Goal: Task Accomplishment & Management: Complete application form

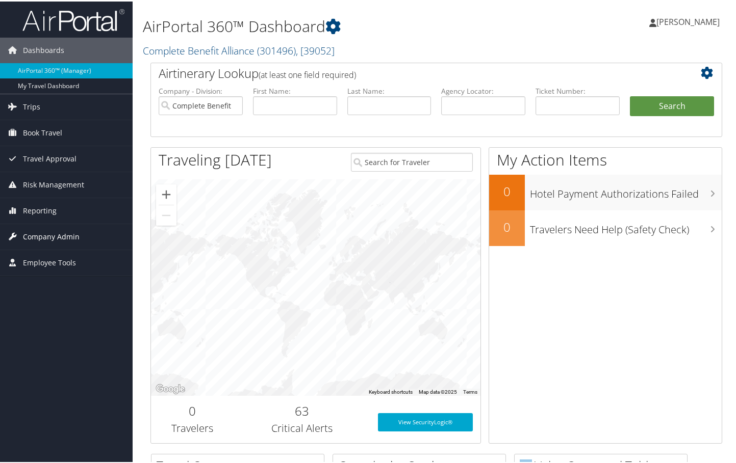
click at [49, 236] on span "Company Admin" at bounding box center [51, 235] width 57 height 25
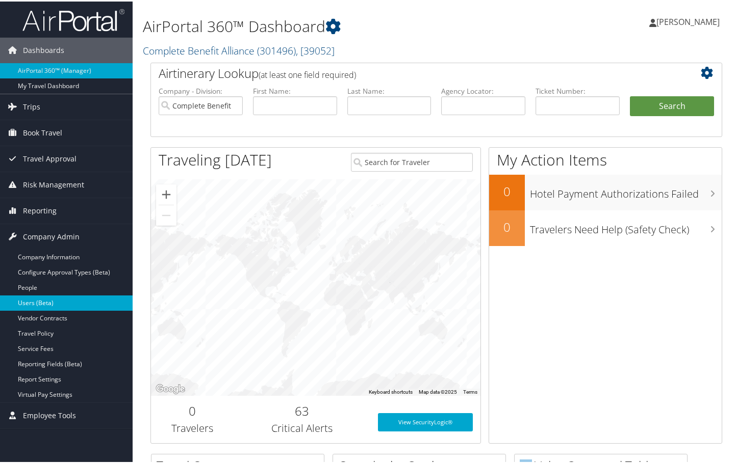
click at [36, 299] on link "Users (Beta)" at bounding box center [66, 301] width 133 height 15
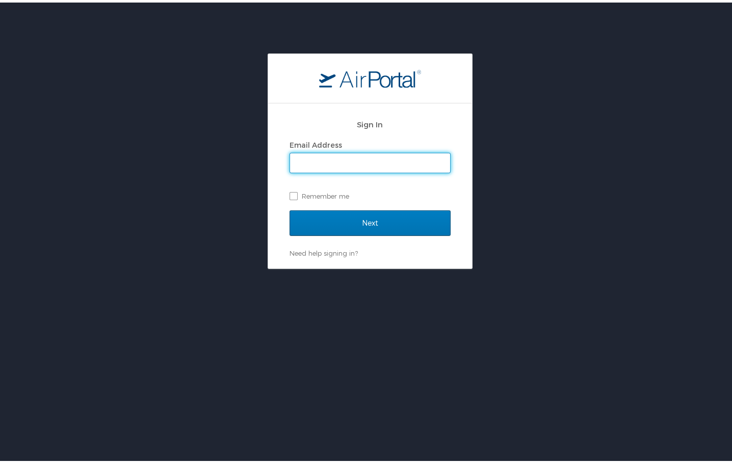
click at [405, 155] on input "Email Address" at bounding box center [370, 160] width 160 height 19
type input "kim_degroat@ajg.com"
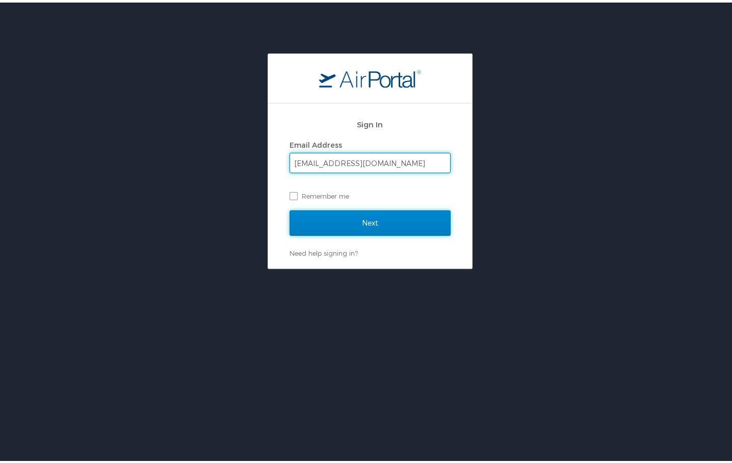
click at [377, 217] on input "Next" at bounding box center [370, 220] width 161 height 25
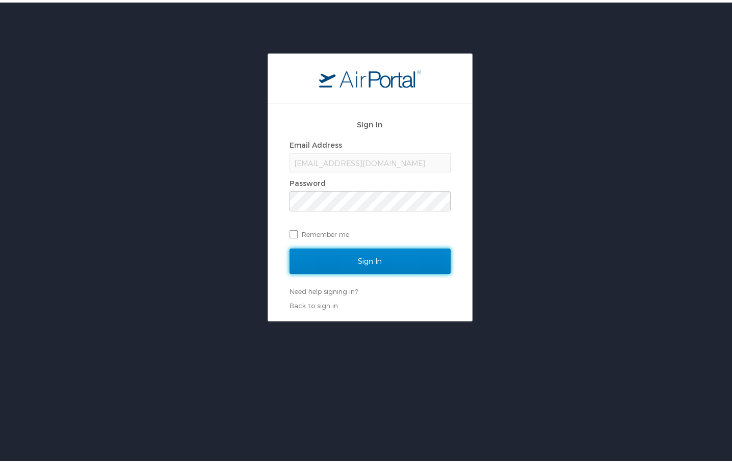
click at [400, 259] on input "Sign In" at bounding box center [370, 258] width 161 height 25
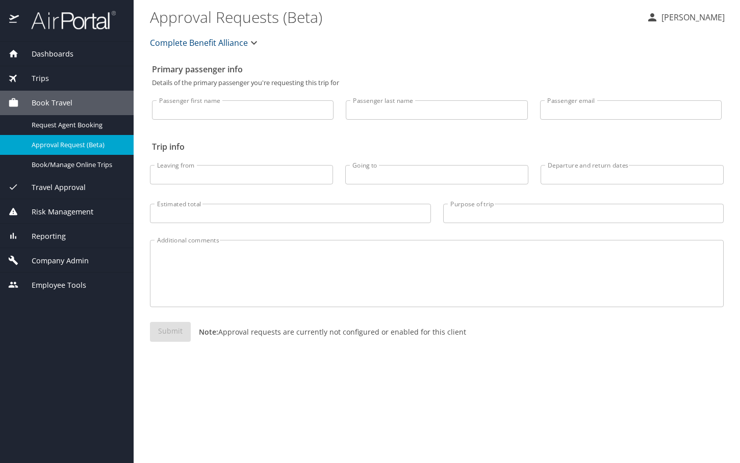
click at [66, 258] on span "Company Admin" at bounding box center [54, 260] width 70 height 11
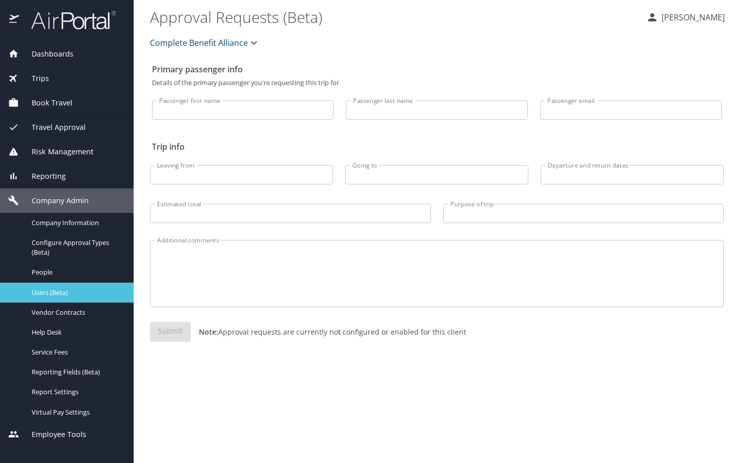
click at [62, 289] on span "Users (Beta)" at bounding box center [77, 293] width 90 height 10
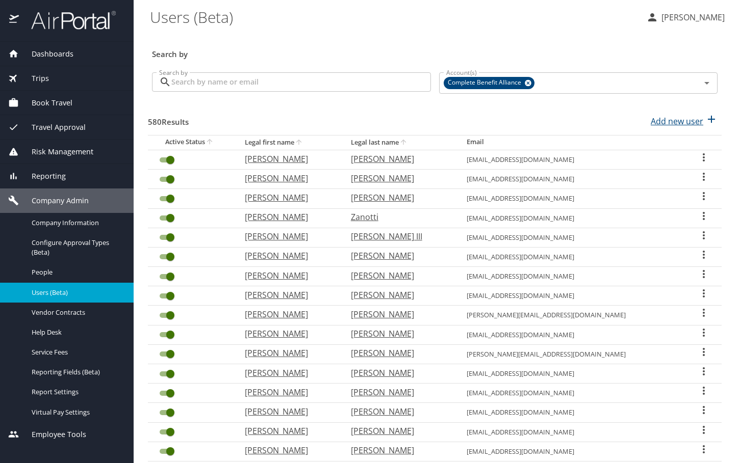
click at [650, 118] on p "Add new user" at bounding box center [676, 121] width 53 height 12
select select "US"
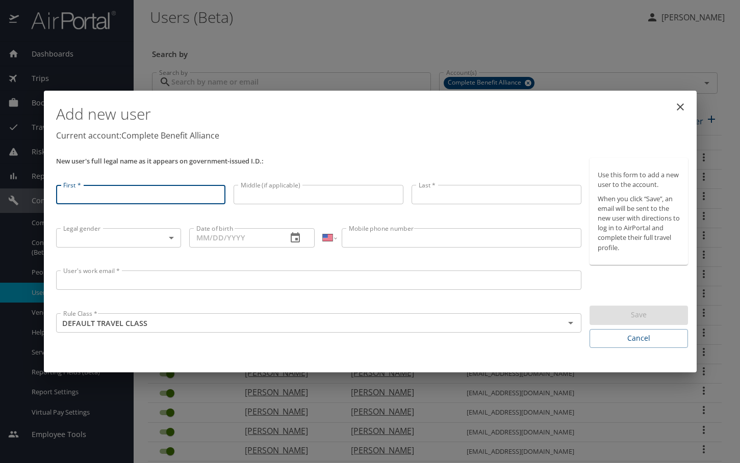
click at [190, 196] on input "First *" at bounding box center [141, 194] width 170 height 19
type input "Toni"
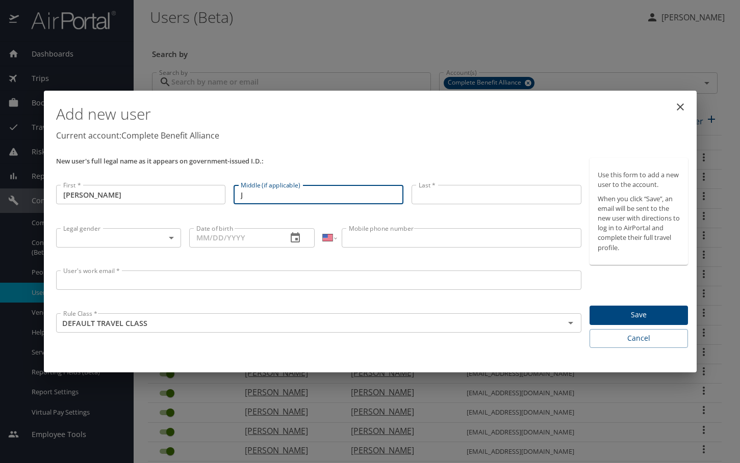
type input "J"
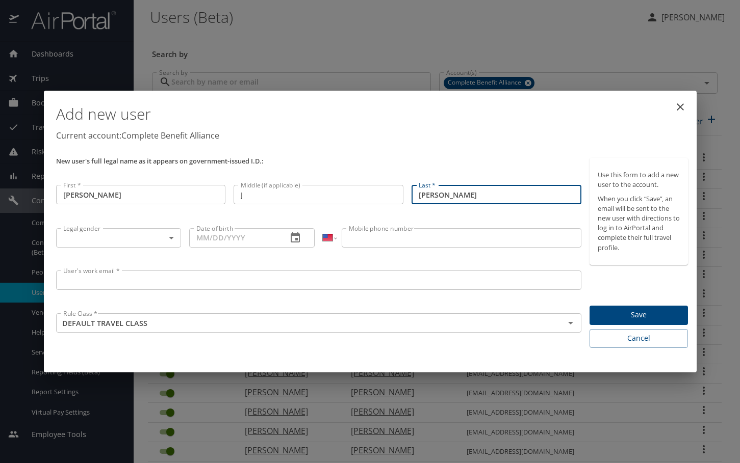
type input "Cormier"
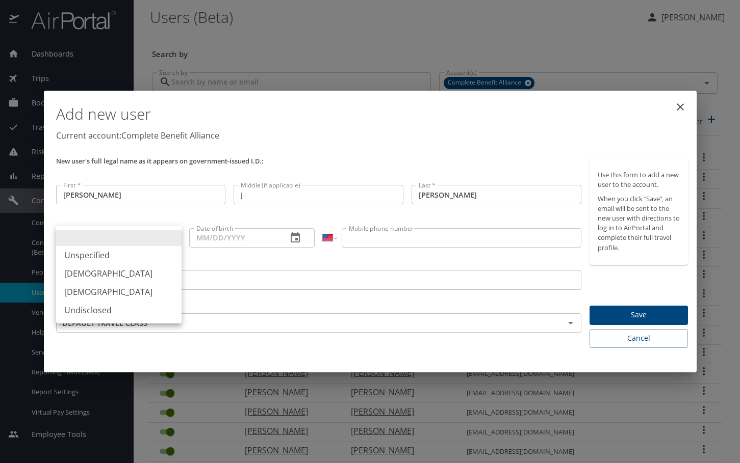
click at [169, 235] on body "Dashboards AirPortal 360™ Manager My Travel Dashboard Trips Airtinerary® Lookup…" at bounding box center [370, 231] width 740 height 463
click at [142, 294] on li "Female" at bounding box center [118, 292] width 125 height 18
type input "Female"
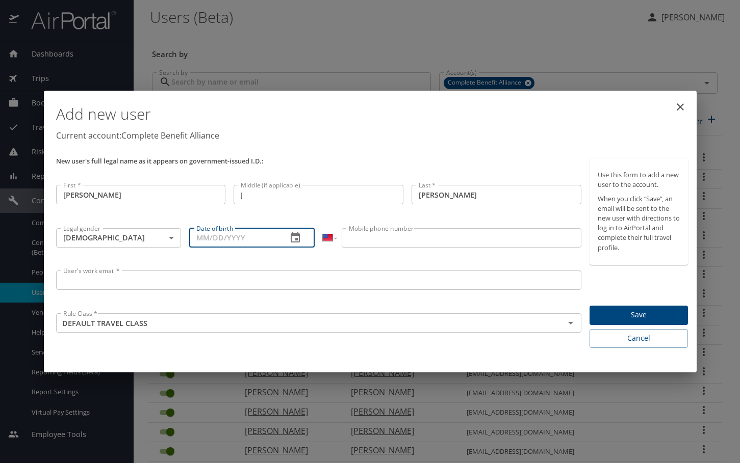
click at [219, 241] on input "Date of birth" at bounding box center [234, 237] width 90 height 19
type input "10/29/1970"
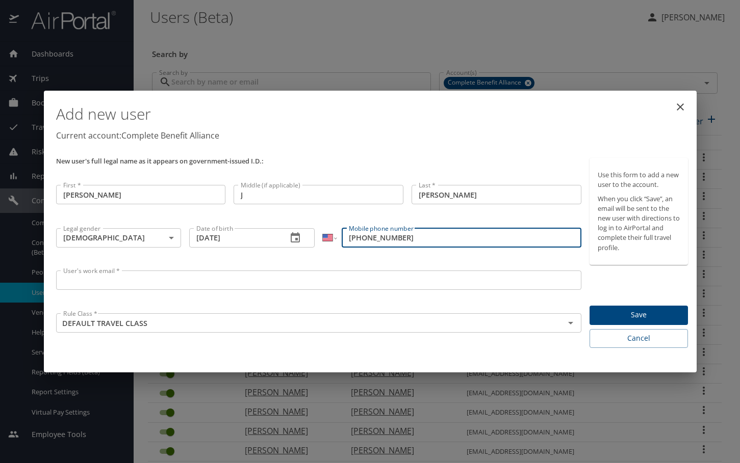
type input "(281) 896-2209"
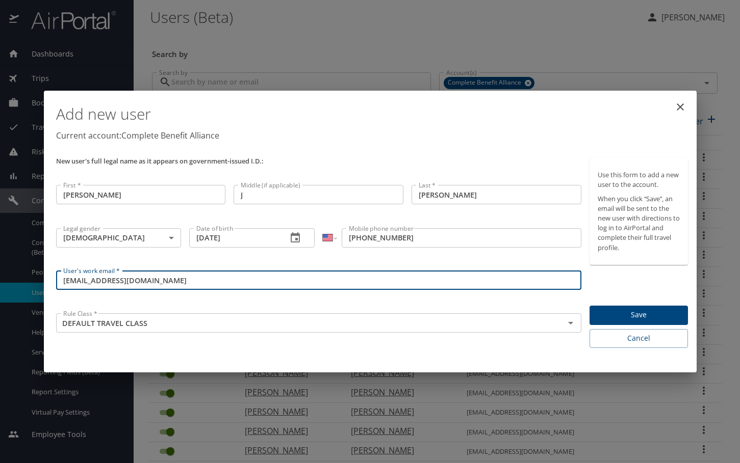
type input "toni_cormier@enrollmentcompany.com"
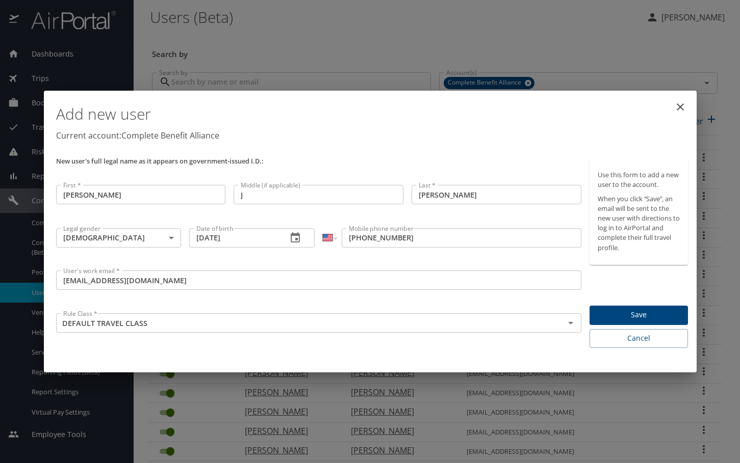
click at [616, 317] on span "Save" at bounding box center [638, 315] width 82 height 13
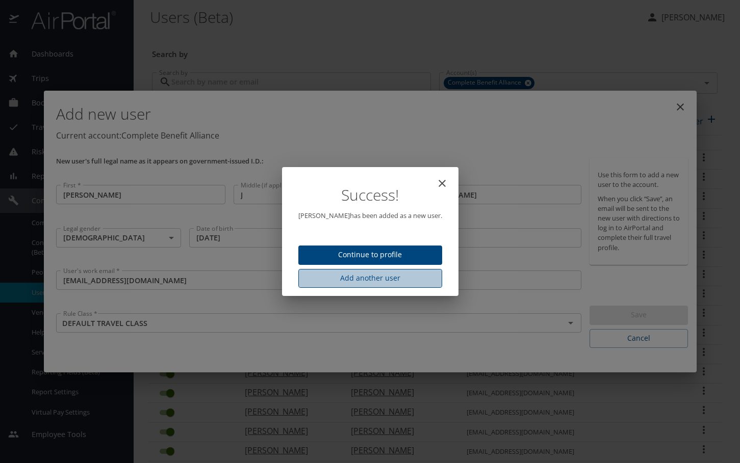
click at [378, 280] on span "Add another user" at bounding box center [369, 278] width 127 height 13
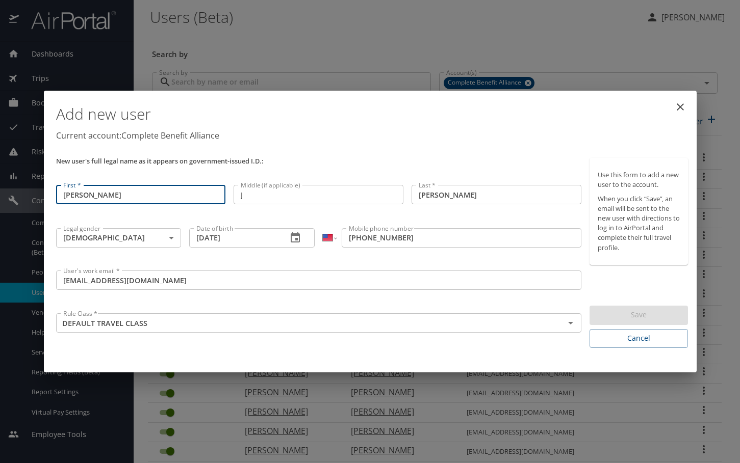
drag, startPoint x: 106, startPoint y: 203, endPoint x: 21, endPoint y: 200, distance: 85.2
click at [21, 200] on div "Add new user Current account: Complete Benefit Alliance New user's full legal n…" at bounding box center [370, 231] width 740 height 463
type input "Melissa"
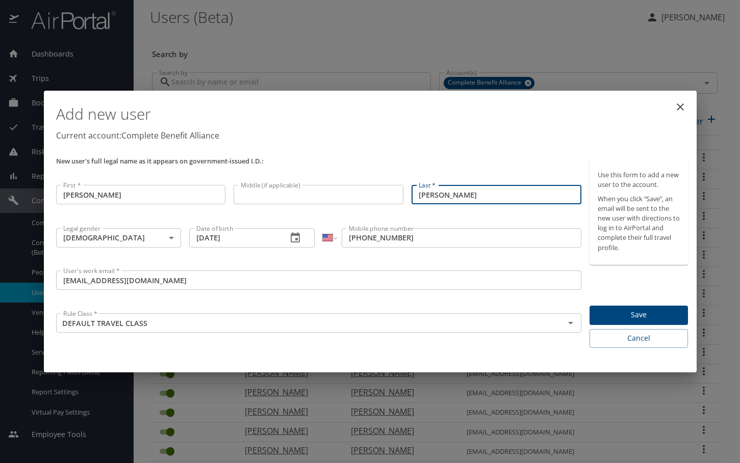
type input "Hurley"
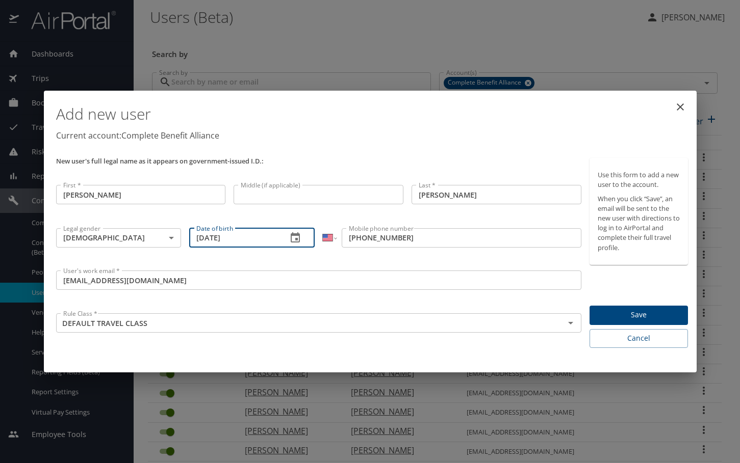
type input "03/08/1975"
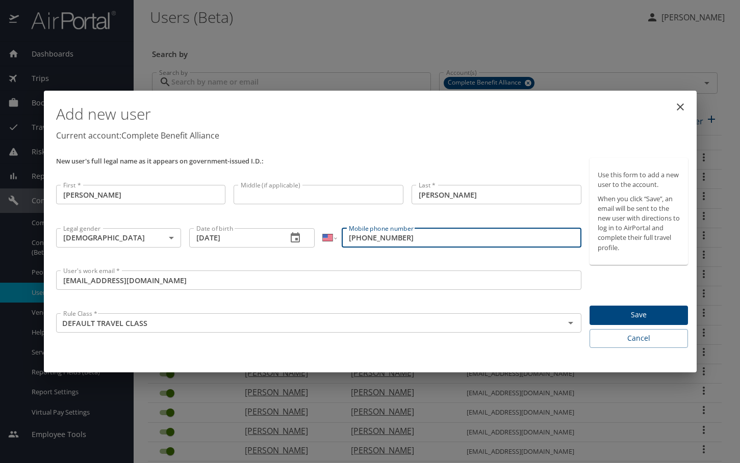
type input "(615) 525-9657"
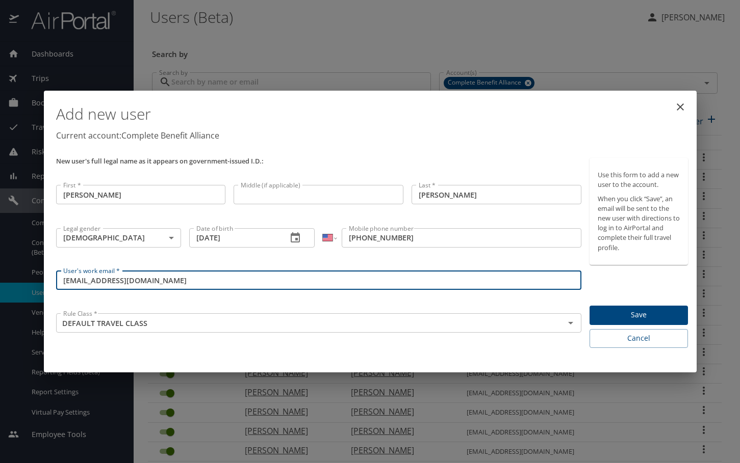
click at [95, 283] on input "toni_cormier@enrollmentcompany.com" at bounding box center [319, 280] width 526 height 19
drag, startPoint x: 106, startPoint y: 282, endPoint x: 30, endPoint y: 280, distance: 76.0
click at [30, 280] on div "Add new user Current account: Complete Benefit Alliance New user's full legal n…" at bounding box center [370, 231] width 740 height 463
type input "melissa_hurley@enrollmentcompany.com"
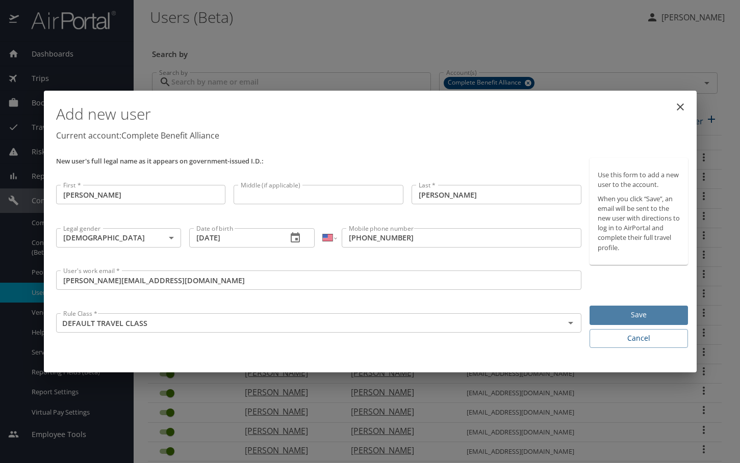
click at [613, 315] on span "Save" at bounding box center [638, 315] width 82 height 13
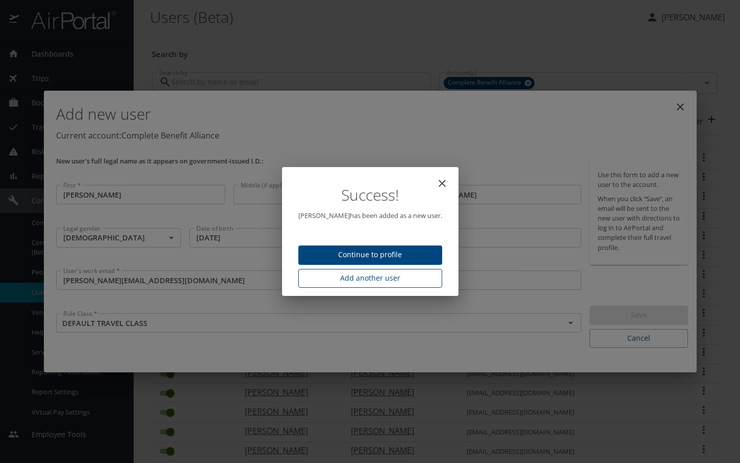
click at [362, 281] on span "Add another user" at bounding box center [369, 278] width 127 height 13
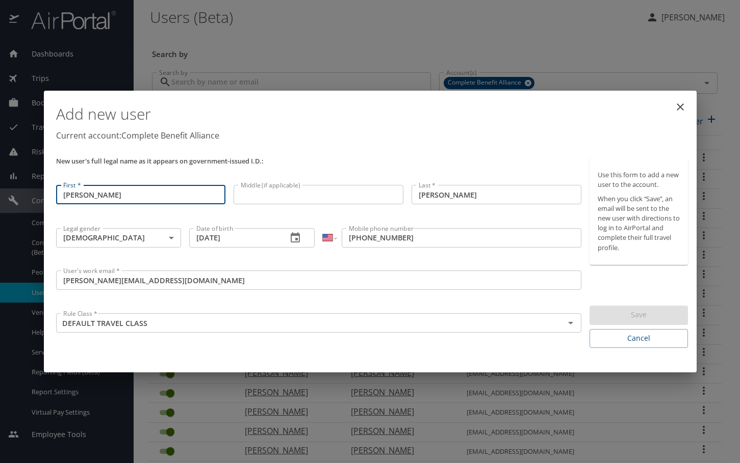
click at [144, 195] on input "Melissa" at bounding box center [141, 194] width 170 height 19
drag, startPoint x: 144, startPoint y: 195, endPoint x: 49, endPoint y: 192, distance: 94.9
click at [49, 192] on div "Add new user Current account: Complete Benefit Alliance New user's full legal n…" at bounding box center [370, 232] width 652 height 282
type input "Zakiyyah"
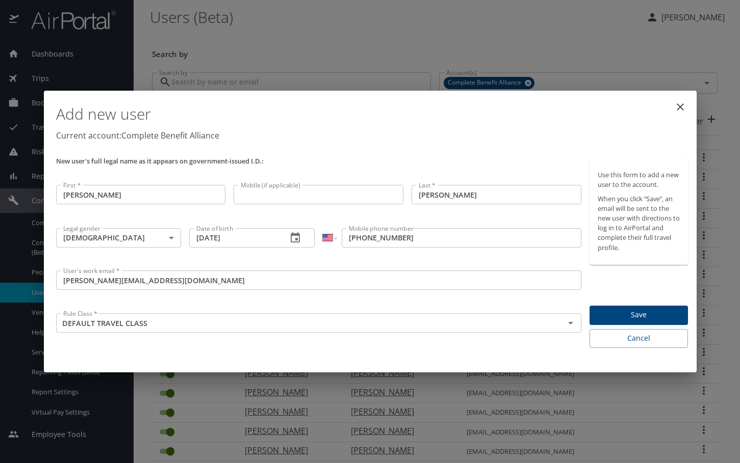
drag, startPoint x: 470, startPoint y: 185, endPoint x: 397, endPoint y: 201, distance: 75.3
click at [397, 201] on div "New user's full legal name as it appears on government-issued I.D.: First * Zak…" at bounding box center [319, 253] width 534 height 198
drag, startPoint x: 463, startPoint y: 195, endPoint x: 390, endPoint y: 201, distance: 73.7
click at [390, 201] on div "New user's full legal name as it appears on government-issued I.D.: First * Zak…" at bounding box center [319, 253] width 534 height 198
type input "Shareet"
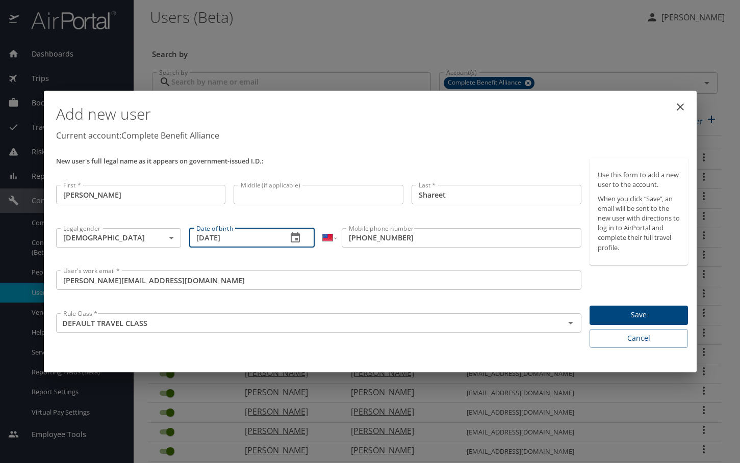
type input "07/08/1967"
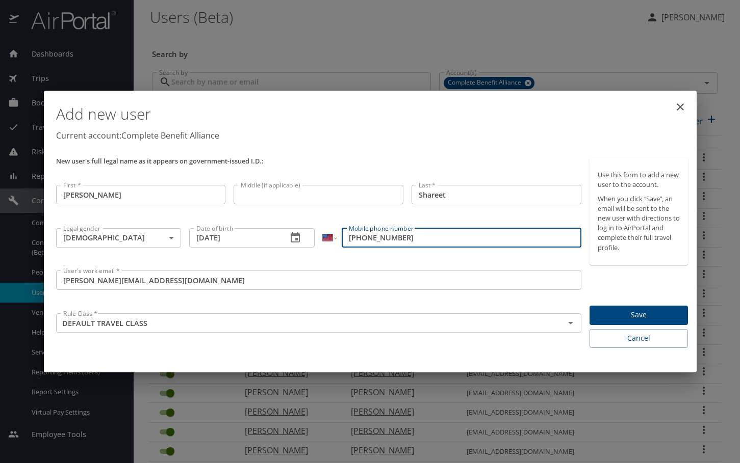
type input "(803) 616-1952"
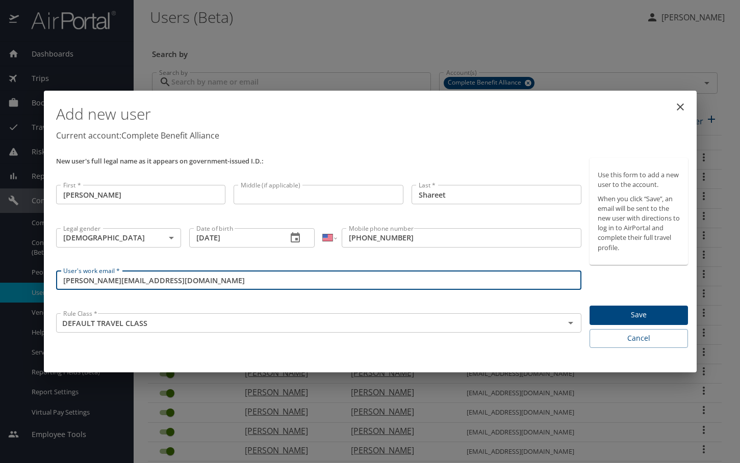
click at [114, 279] on input "melissa_hurley@enrollmentcompany.com" at bounding box center [319, 280] width 526 height 19
drag, startPoint x: 114, startPoint y: 279, endPoint x: 49, endPoint y: 287, distance: 65.2
click at [49, 287] on div "Add new user Current account: Complete Benefit Alliance New user's full legal n…" at bounding box center [370, 232] width 652 height 282
type input "zakiyyah_shareef@enrollmentcompany.com"
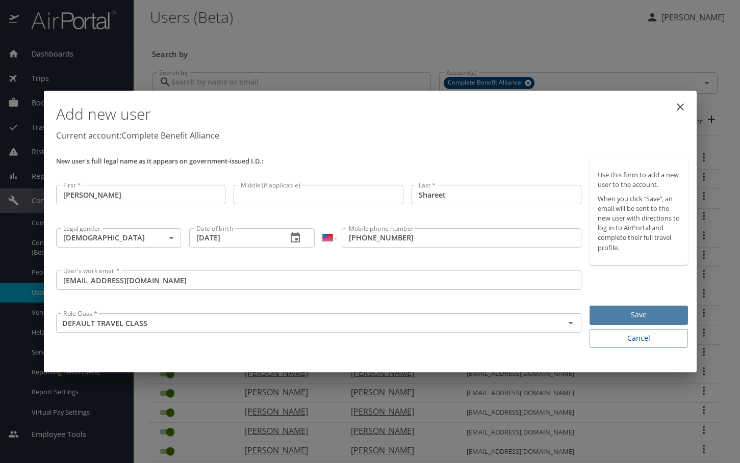
click at [650, 317] on span "Save" at bounding box center [638, 315] width 82 height 13
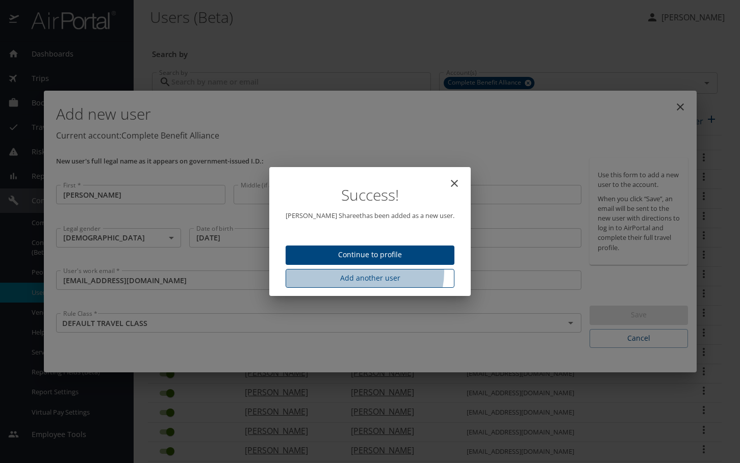
click at [375, 272] on span "Add another user" at bounding box center [370, 278] width 152 height 13
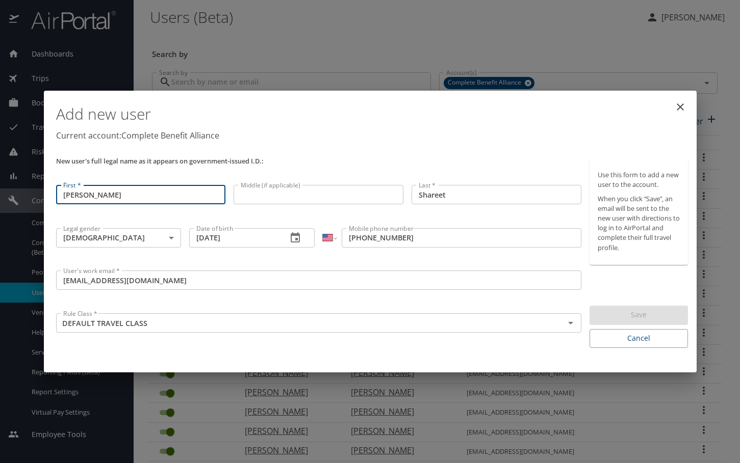
drag, startPoint x: 120, startPoint y: 199, endPoint x: -39, endPoint y: 194, distance: 158.6
click at [0, 194] on html "Dashboards AirPortal 360™ Manager My Travel Dashboard Trips Airtinerary® Lookup…" at bounding box center [370, 231] width 740 height 463
type input "Timothy"
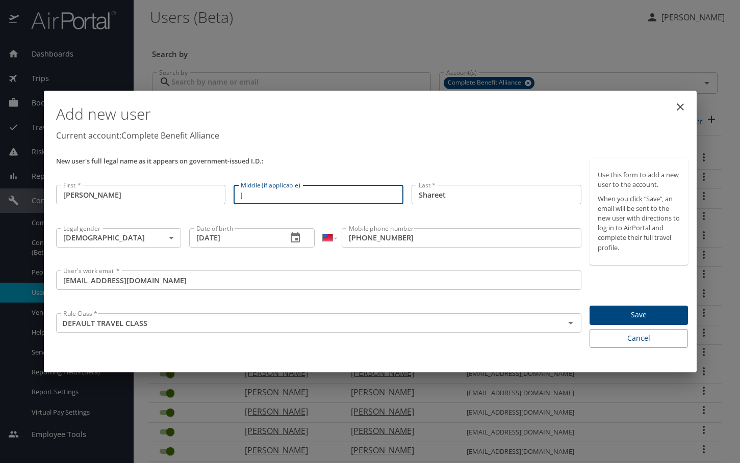
type input "J"
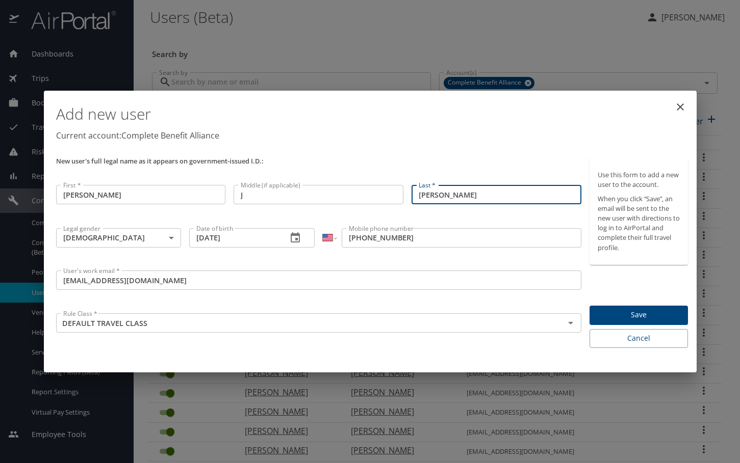
type input "Wilborn"
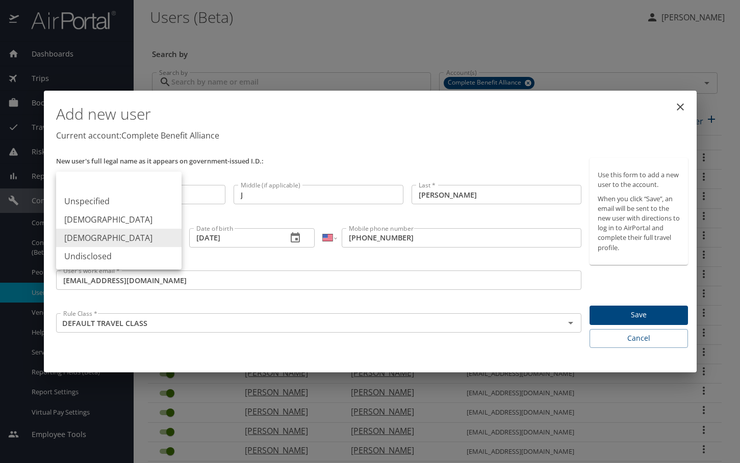
click at [171, 233] on body "Dashboards AirPortal 360™ Manager My Travel Dashboard Trips Airtinerary® Lookup…" at bounding box center [370, 231] width 740 height 463
click at [149, 216] on li "Male" at bounding box center [118, 220] width 125 height 18
type input "Male"
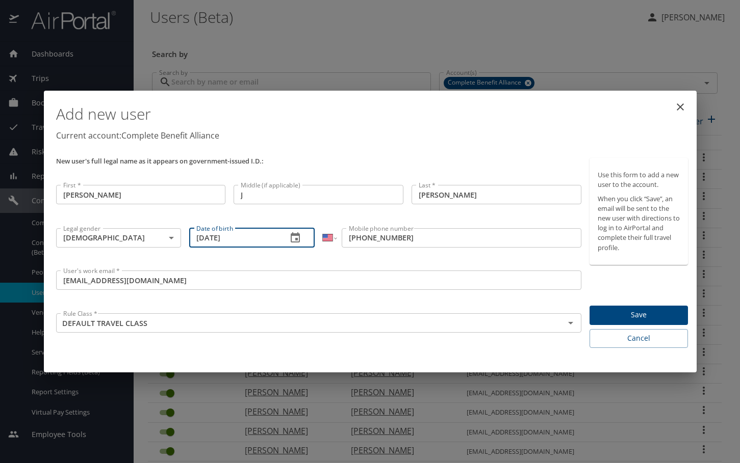
click at [197, 237] on input "07/08/1967" at bounding box center [234, 237] width 90 height 19
type input "10/10/1979"
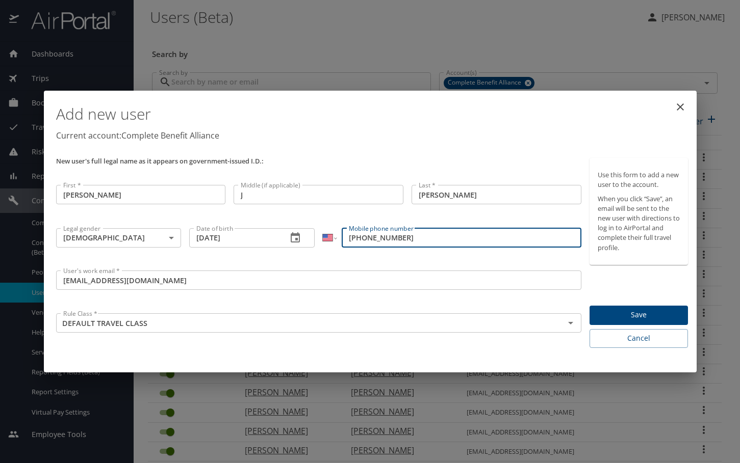
drag, startPoint x: 412, startPoint y: 234, endPoint x: 337, endPoint y: 248, distance: 76.2
click at [337, 248] on div "International Afghanistan Åland Islands Albania Algeria American Samoa Andorra …" at bounding box center [452, 245] width 267 height 42
type input "(515) 822-6359"
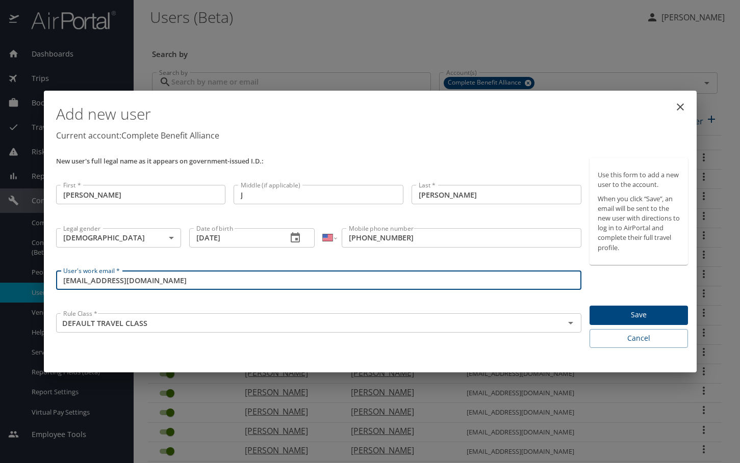
drag, startPoint x: 123, startPoint y: 281, endPoint x: 42, endPoint y: 289, distance: 81.4
click at [42, 289] on div "Add new user Current account: Complete Benefit Alliance New user's full legal n…" at bounding box center [370, 231] width 740 height 463
type input "timothy_wilborn@enrollmentcompany.com"
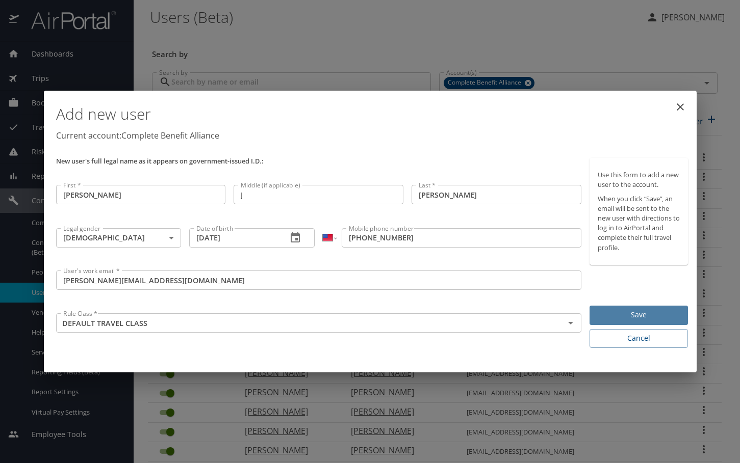
click at [610, 317] on span "Save" at bounding box center [638, 315] width 82 height 13
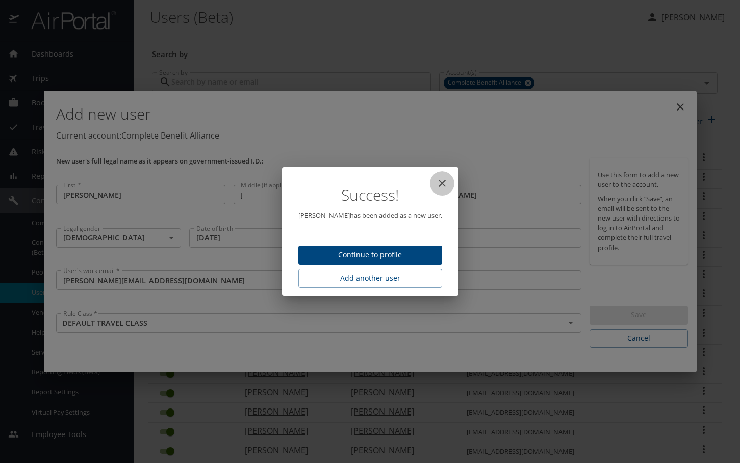
click at [444, 185] on icon "close" at bounding box center [441, 183] width 7 height 7
type input "09/10/2025"
